Goal: Find specific page/section: Find specific page/section

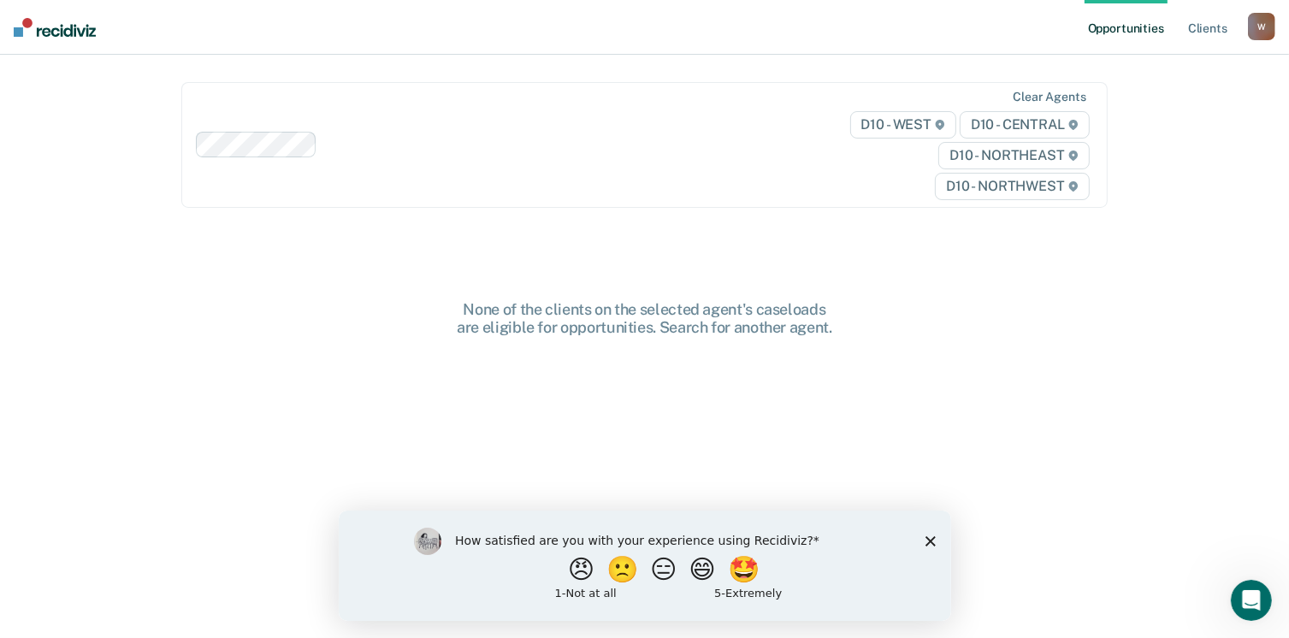
click at [931, 539] on polygon "Close survey" at bounding box center [929, 540] width 10 height 10
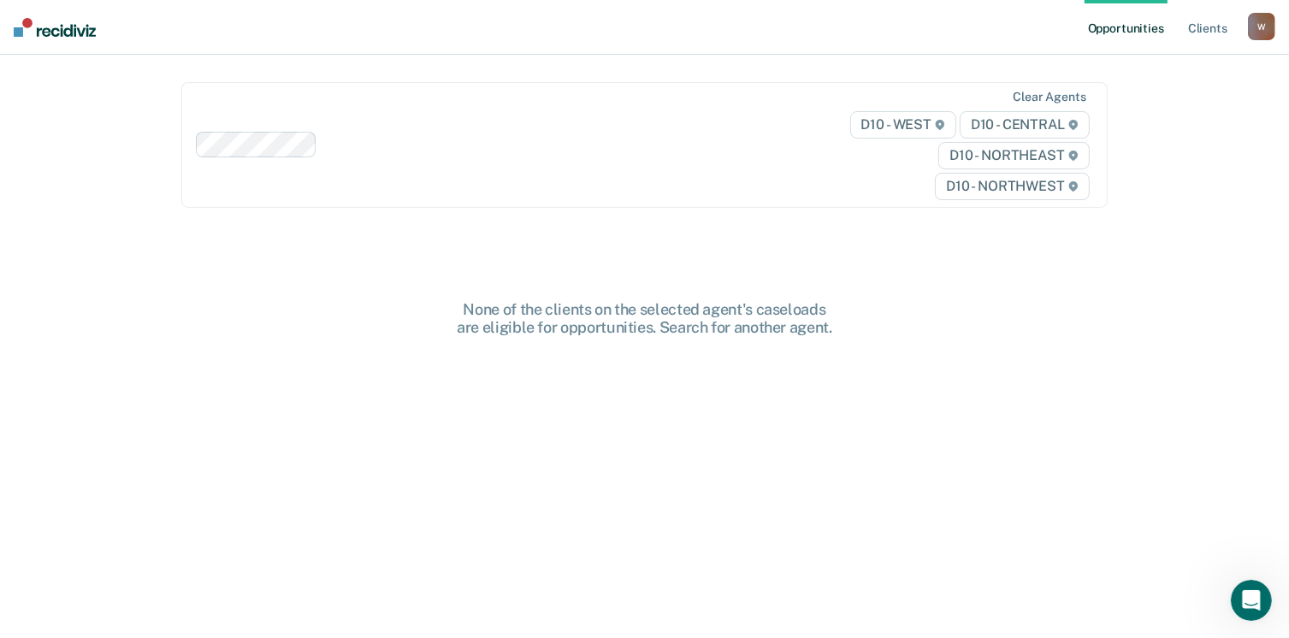
click at [1288, 373] on div "Opportunities Client s [EMAIL_ADDRESS][US_STATE][DOMAIN_NAME] W Profile How it …" at bounding box center [644, 319] width 1289 height 638
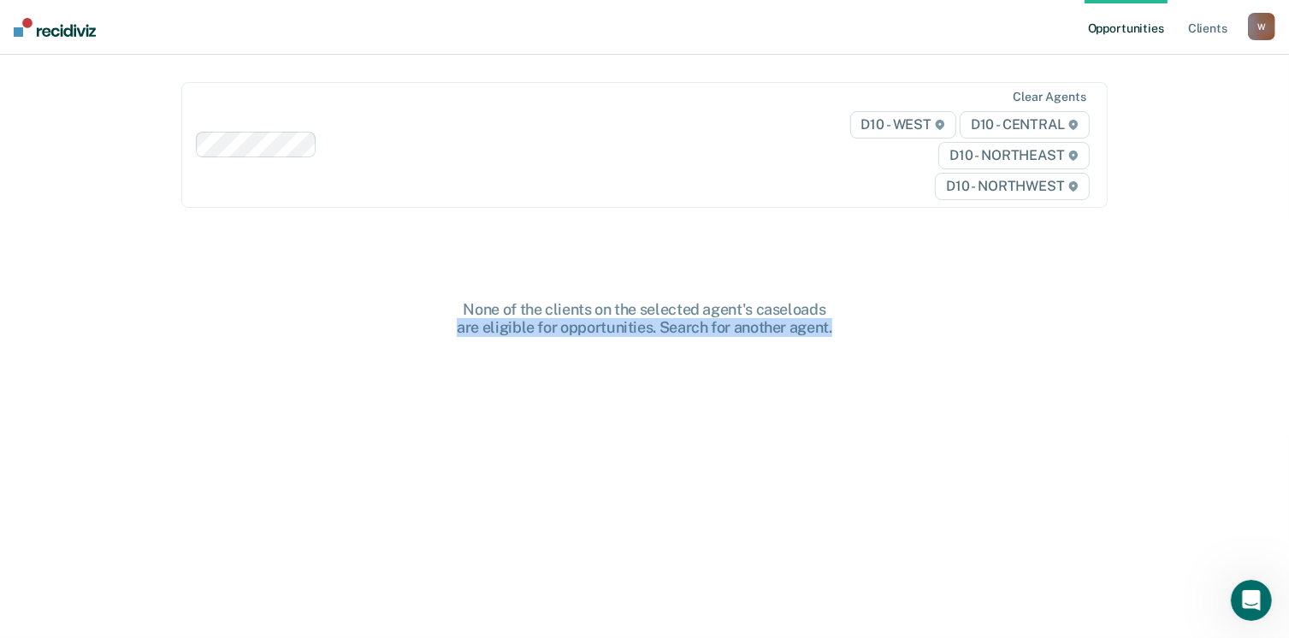
drag, startPoint x: 1288, startPoint y: 373, endPoint x: 1282, endPoint y: 288, distance: 84.9
click at [1282, 288] on div "Opportunities Client s [EMAIL_ADDRESS][US_STATE][DOMAIN_NAME] W Profile How it …" at bounding box center [644, 319] width 1289 height 638
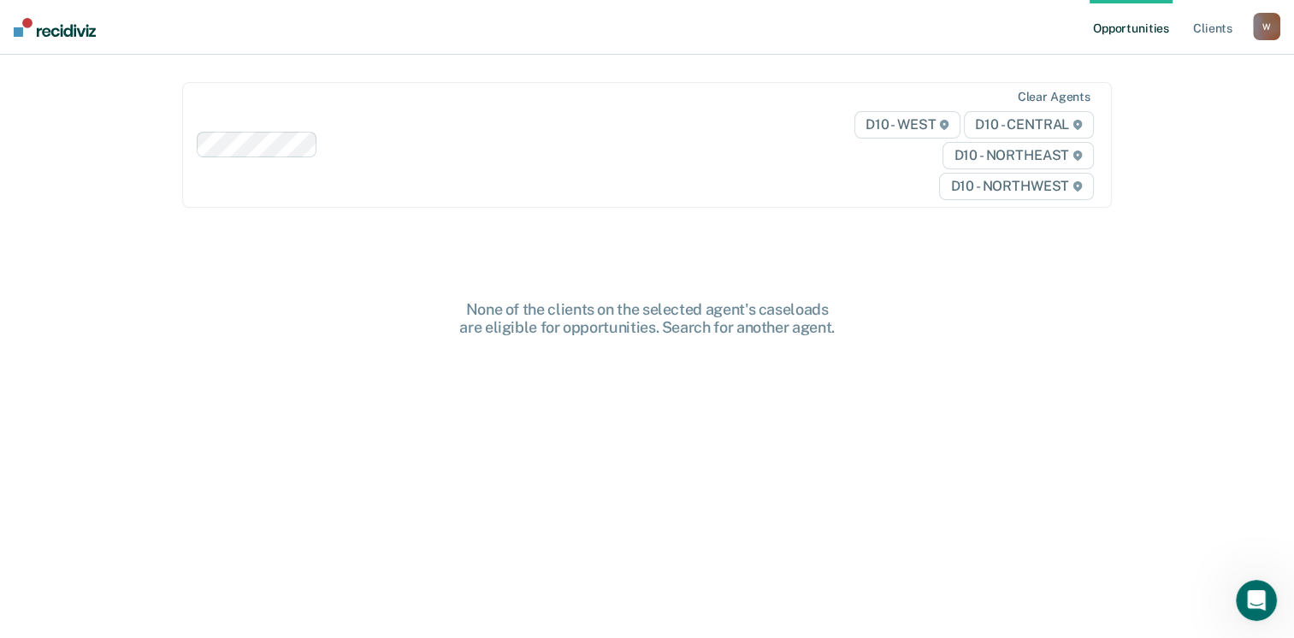
click at [145, 298] on div "Opportunities Client s [EMAIL_ADDRESS][US_STATE][DOMAIN_NAME] W Profile How it …" at bounding box center [647, 319] width 1294 height 638
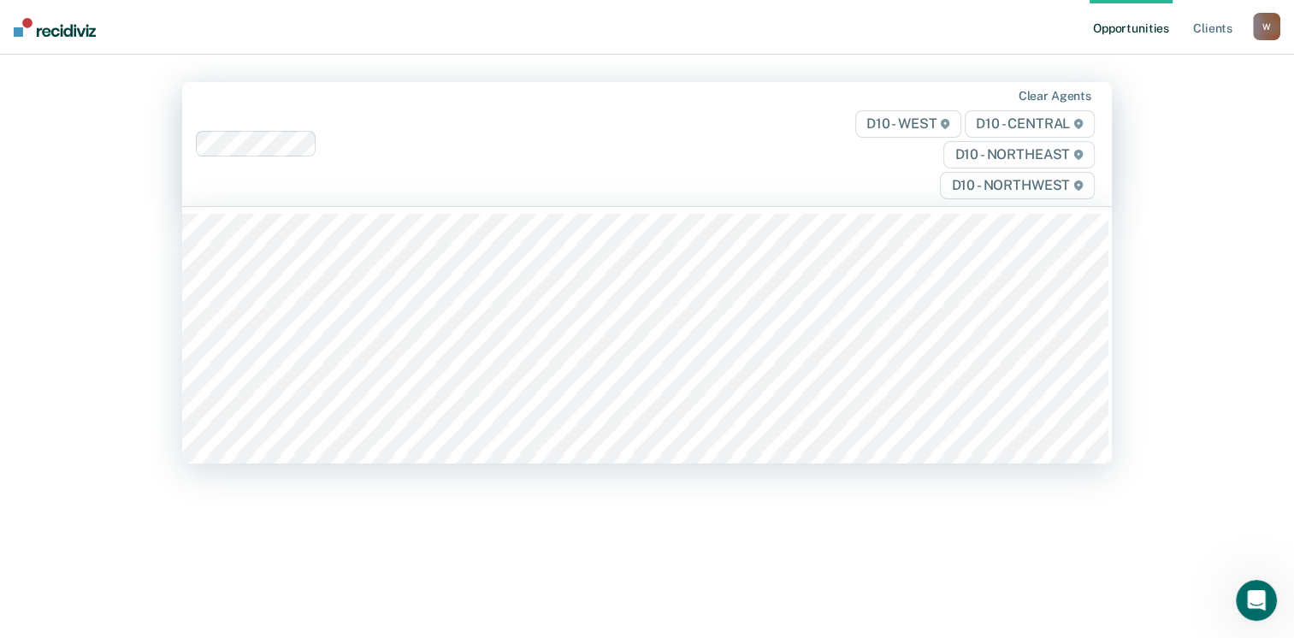
click at [984, 182] on span "D10 - NORTHWEST" at bounding box center [1017, 185] width 154 height 27
click at [1002, 150] on span "D10 - NORTHEAST" at bounding box center [1018, 154] width 150 height 27
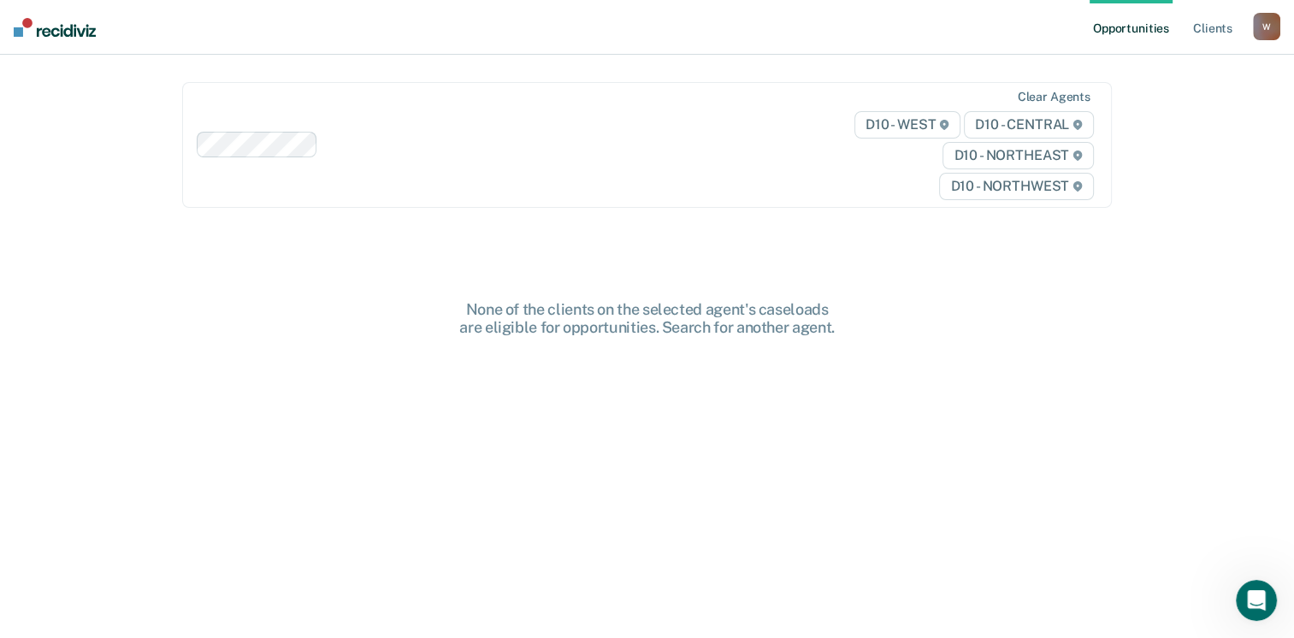
click at [1002, 150] on span "D10 - NORTHEAST" at bounding box center [1017, 155] width 150 height 27
click at [1012, 124] on span "D10 - CENTRAL" at bounding box center [1029, 124] width 130 height 27
